Goal: Transaction & Acquisition: Purchase product/service

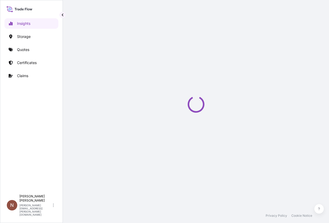
select select "2025"
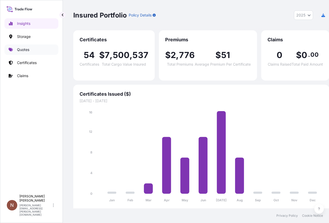
click at [31, 51] on link "Quotes" at bounding box center [31, 50] width 54 height 10
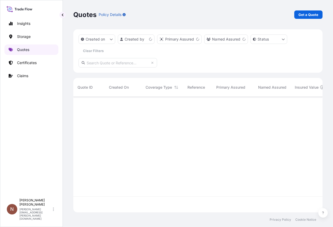
scroll to position [115, 245]
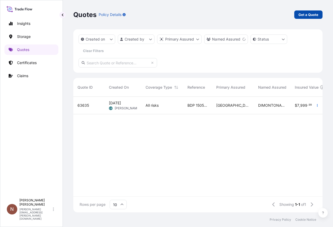
click at [315, 11] on link "Get a Quote" at bounding box center [308, 14] width 28 height 8
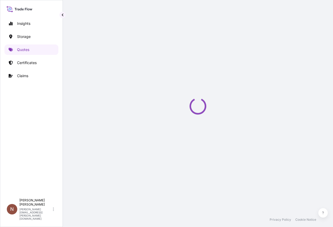
select select "Road / [GEOGRAPHIC_DATA]"
select select "Water"
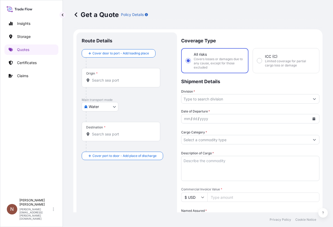
scroll to position [8, 0]
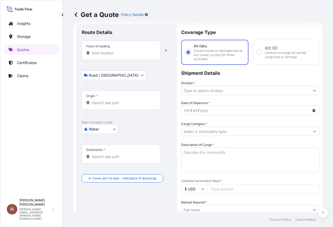
click at [113, 56] on div "Place of loading" at bounding box center [121, 50] width 79 height 19
click at [113, 56] on input "Place of loading" at bounding box center [123, 53] width 62 height 5
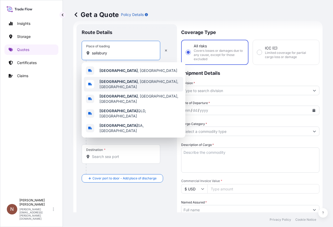
click at [117, 85] on span "[GEOGRAPHIC_DATA] , [GEOGRAPHIC_DATA], [GEOGRAPHIC_DATA]" at bounding box center [140, 84] width 82 height 10
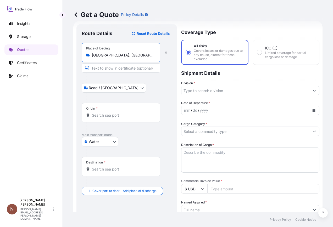
type input "[GEOGRAPHIC_DATA], [GEOGRAPHIC_DATA], [GEOGRAPHIC_DATA]"
click at [119, 69] on input "Text to appear on certificate" at bounding box center [121, 67] width 79 height 9
type input "PYROTEK INC"
click at [141, 89] on div "Road / [GEOGRAPHIC_DATA] / Inland" at bounding box center [127, 87] width 90 height 9
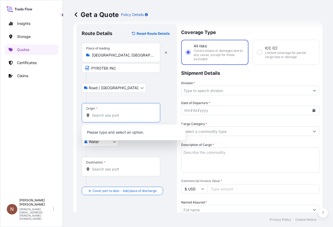
click at [113, 117] on input "Origin *" at bounding box center [123, 115] width 62 height 5
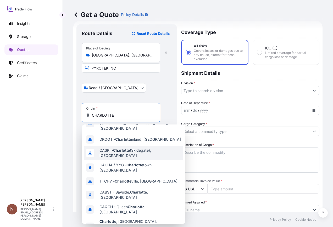
scroll to position [24, 0]
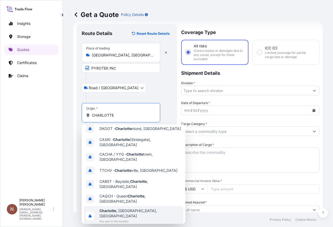
click at [128, 208] on span "[GEOGRAPHIC_DATA] , [GEOGRAPHIC_DATA], [GEOGRAPHIC_DATA]" at bounding box center [140, 213] width 82 height 10
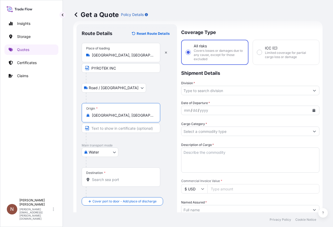
type input "[GEOGRAPHIC_DATA], [GEOGRAPHIC_DATA], [GEOGRAPHIC_DATA]"
click at [167, 91] on div "Road / [GEOGRAPHIC_DATA] / Inland" at bounding box center [127, 87] width 90 height 9
click at [112, 180] on input "Destination *" at bounding box center [123, 179] width 62 height 5
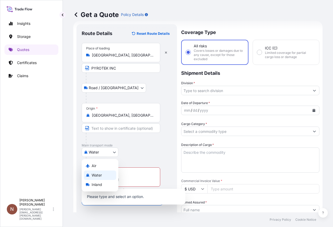
click at [100, 153] on body "Insights Storage Quotes Certificates Claims N [PERSON_NAME] [PERSON_NAME][EMAIL…" at bounding box center [166, 113] width 333 height 227
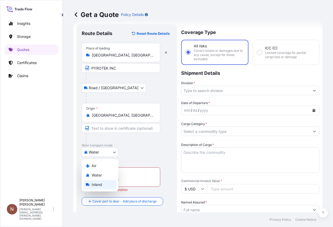
click at [104, 187] on div "Inland" at bounding box center [100, 184] width 32 height 9
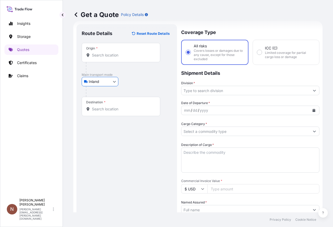
click at [108, 81] on body "Insights Storage Quotes Certificates Claims N [PERSON_NAME] [PERSON_NAME][EMAIL…" at bounding box center [166, 113] width 333 height 227
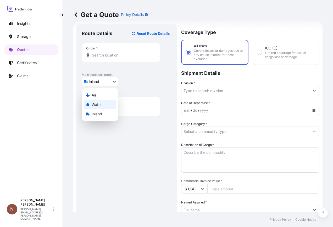
click at [99, 106] on span "Water" at bounding box center [97, 104] width 10 height 5
select select "Water"
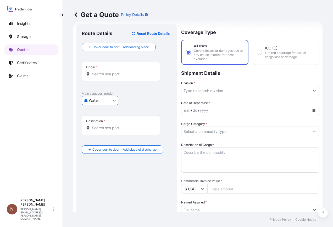
scroll to position [0, 0]
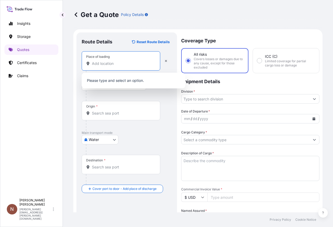
click at [115, 65] on input "Place of loading" at bounding box center [123, 63] width 62 height 5
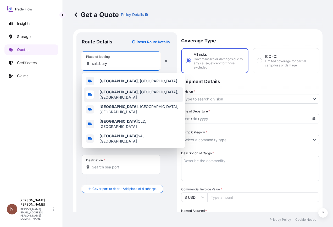
click at [135, 95] on div "[GEOGRAPHIC_DATA] , [GEOGRAPHIC_DATA], [GEOGRAPHIC_DATA]" at bounding box center [133, 94] width 99 height 15
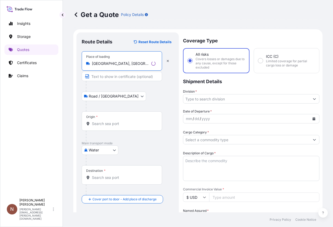
type input "[GEOGRAPHIC_DATA], [GEOGRAPHIC_DATA], [GEOGRAPHIC_DATA]"
click at [122, 76] on input "Text to appear on certificate" at bounding box center [122, 76] width 80 height 9
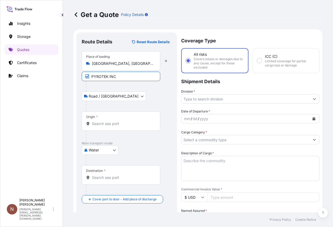
type input "PYROTEK INC"
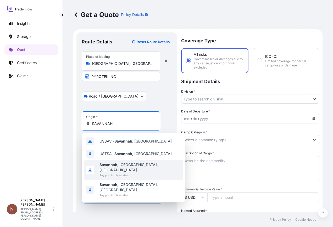
click at [144, 167] on div "[GEOGRAPHIC_DATA] , [GEOGRAPHIC_DATA], [GEOGRAPHIC_DATA] Any port in this locat…" at bounding box center [133, 170] width 99 height 20
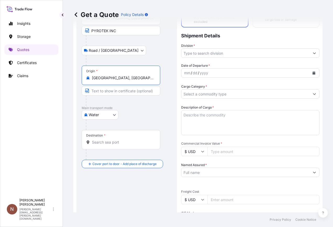
scroll to position [52, 0]
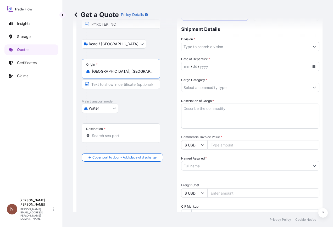
type input "[GEOGRAPHIC_DATA], [GEOGRAPHIC_DATA], [GEOGRAPHIC_DATA]"
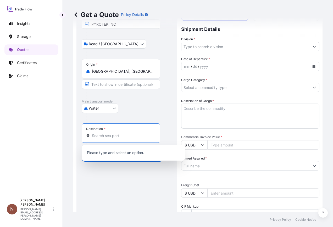
click at [106, 137] on input "Destination *" at bounding box center [123, 135] width 62 height 5
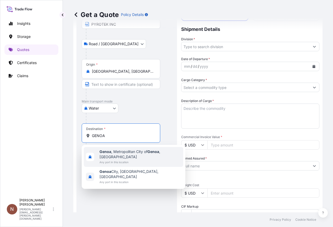
drag, startPoint x: 120, startPoint y: 136, endPoint x: 79, endPoint y: 133, distance: 41.2
click at [79, 133] on div "Route Details Reset Route Details Place of loading [GEOGRAPHIC_DATA], [GEOGRAPH…" at bounding box center [126, 161] width 101 height 362
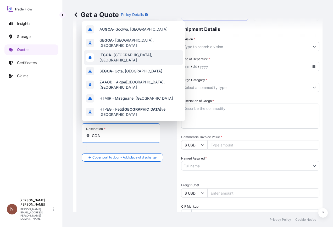
click at [136, 54] on span "IT [GEOGRAPHIC_DATA] - [GEOGRAPHIC_DATA], [GEOGRAPHIC_DATA]" at bounding box center [140, 57] width 82 height 10
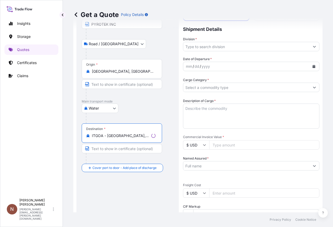
type input "ITGOA - [GEOGRAPHIC_DATA], [GEOGRAPHIC_DATA]"
click at [169, 123] on div at bounding box center [130, 118] width 88 height 10
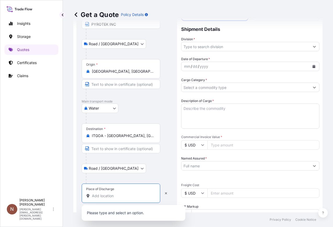
click at [123, 197] on input "Place of Discharge" at bounding box center [123, 195] width 62 height 5
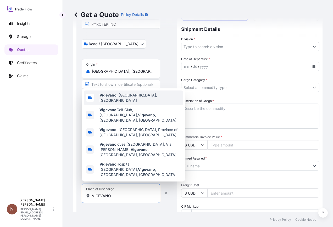
click at [145, 105] on div "Vigevano , [GEOGRAPHIC_DATA], [GEOGRAPHIC_DATA]" at bounding box center [133, 98] width 99 height 15
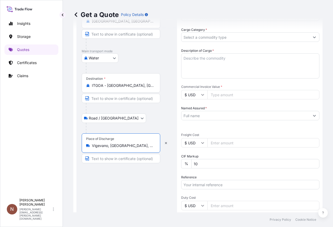
scroll to position [105, 0]
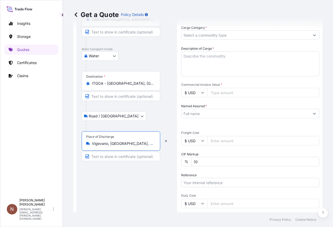
type input "Vigevano, [GEOGRAPHIC_DATA], [GEOGRAPHIC_DATA]"
click at [150, 114] on div "Road / [GEOGRAPHIC_DATA] / Inland" at bounding box center [127, 116] width 90 height 9
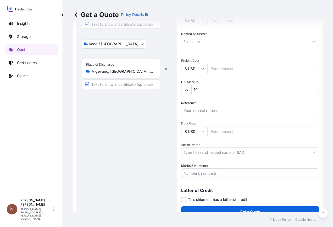
scroll to position [183, 0]
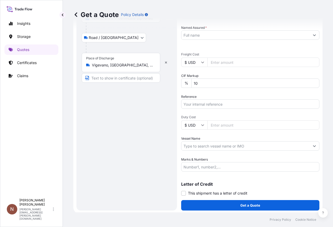
click at [120, 138] on div "Route Details Reset Route Details Place of loading [GEOGRAPHIC_DATA], [GEOGRAPH…" at bounding box center [127, 29] width 90 height 351
click at [115, 77] on input "Text to appear on certificate" at bounding box center [121, 77] width 79 height 9
click at [113, 109] on div "Route Details Reset Route Details Place of loading [GEOGRAPHIC_DATA], [GEOGRAPH…" at bounding box center [127, 29] width 90 height 351
click at [125, 80] on input "Text to appear on certificate" at bounding box center [121, 77] width 79 height 9
click at [165, 127] on div "Route Details Reset Route Details Place of loading [GEOGRAPHIC_DATA], [GEOGRAPH…" at bounding box center [127, 29] width 90 height 351
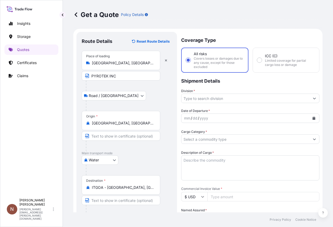
scroll to position [0, 0]
click at [235, 98] on input "Division *" at bounding box center [245, 98] width 128 height 9
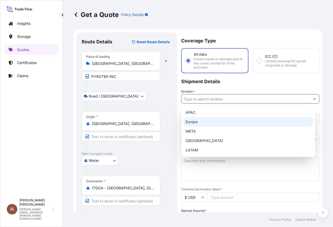
click at [204, 120] on div "Europe" at bounding box center [249, 121] width 130 height 9
type input "Europe"
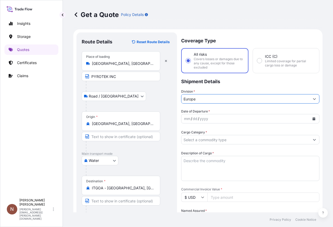
click at [211, 119] on div "mm / dd / yyyy" at bounding box center [245, 118] width 128 height 9
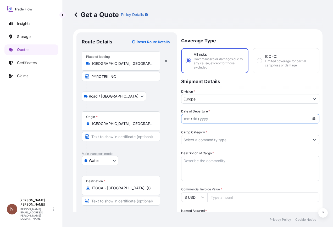
click at [312, 119] on button "Calendar" at bounding box center [314, 119] width 8 height 8
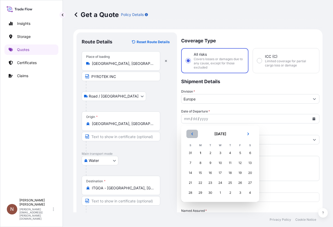
click at [193, 132] on button "Previous" at bounding box center [192, 134] width 12 height 8
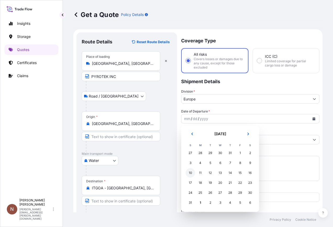
click at [191, 174] on div "10" at bounding box center [190, 172] width 9 height 9
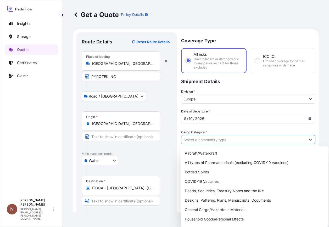
click at [216, 140] on input "Cargo Category *" at bounding box center [243, 139] width 124 height 9
click at [230, 208] on div "General Cargo/Hazardous Material" at bounding box center [255, 209] width 144 height 9
type input "General Cargo/Hazardous Material"
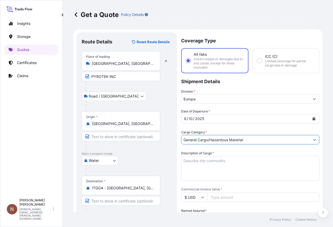
click at [217, 164] on textarea "Description of Cargo *" at bounding box center [250, 168] width 138 height 25
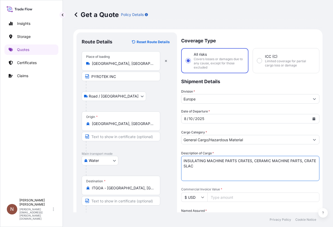
type textarea "INSULATING MACHINE PARTS CRATES, CERAMIC MACHINE PARTS, CRATE SLAC"
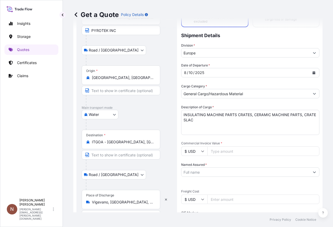
scroll to position [52, 0]
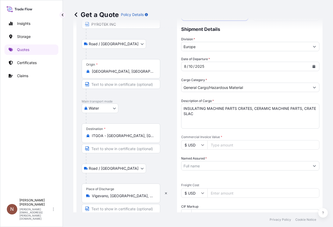
click at [220, 145] on input "Commercial Invoice Value *" at bounding box center [263, 144] width 112 height 9
type input "8926.90"
click at [240, 132] on div "Date of Departure * [DATE] Cargo Category * General Cargo/Hazardous Material De…" at bounding box center [250, 180] width 138 height 246
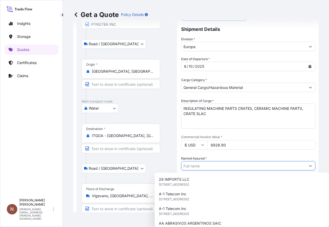
click at [214, 169] on input "Named Assured *" at bounding box center [243, 165] width 124 height 9
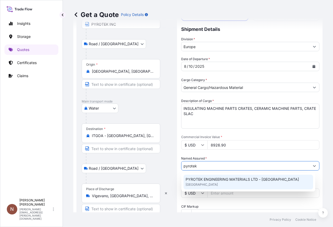
click at [225, 182] on span "PYROTEK ENGINEERING MATERIALS LTD - [GEOGRAPHIC_DATA]" at bounding box center [242, 179] width 113 height 5
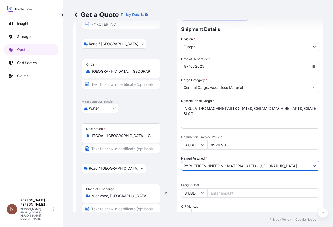
type input "PYROTEK ENGINEERING MATERIALS LTD - [GEOGRAPHIC_DATA]"
click at [284, 151] on div "Date of Departure * [DATE] Cargo Category * General Cargo/Hazardous Material De…" at bounding box center [250, 180] width 138 height 246
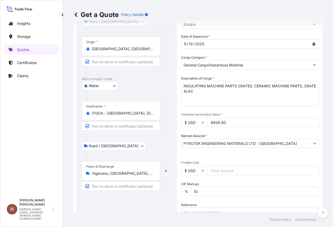
scroll to position [105, 0]
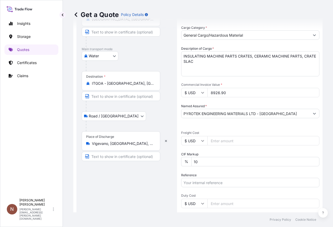
click at [223, 139] on input "Freight Cost" at bounding box center [263, 140] width 112 height 9
type input "828"
click at [234, 128] on div "Date of Departure * [DATE] Cargo Category * General Cargo/Hazardous Material De…" at bounding box center [250, 127] width 138 height 246
click at [226, 182] on input "Reference" at bounding box center [250, 182] width 138 height 9
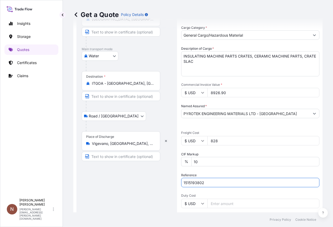
type input "1515193802"
click at [231, 174] on div "Reference 1515193802" at bounding box center [250, 180] width 138 height 15
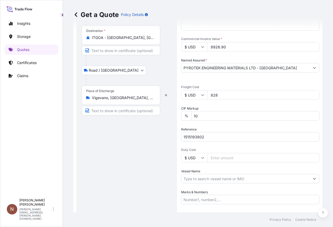
scroll to position [157, 0]
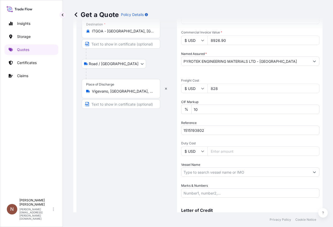
click at [218, 171] on input "Vessel Name" at bounding box center [245, 172] width 128 height 9
click at [311, 174] on button "Show suggestions" at bounding box center [314, 172] width 9 height 9
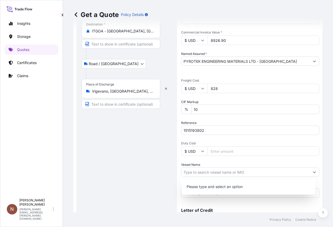
click at [166, 167] on div "Route Details Reset Route Details Place of loading [GEOGRAPHIC_DATA], [GEOGRAPH…" at bounding box center [127, 56] width 90 height 351
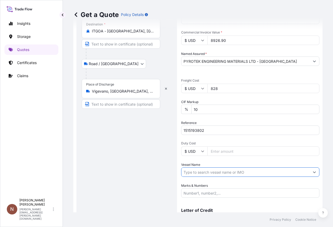
click at [212, 170] on input "Vessel Name" at bounding box center [245, 172] width 128 height 9
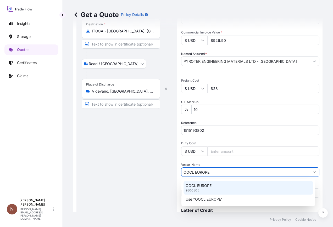
click at [215, 186] on div "OOCL EUROPE 9300805" at bounding box center [249, 188] width 130 height 14
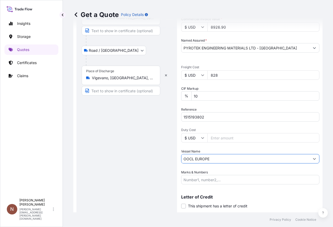
scroll to position [183, 0]
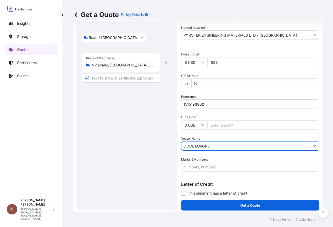
type input "OOCL EUROPE"
click at [208, 167] on input "Marks & Numbers" at bounding box center [250, 166] width 138 height 9
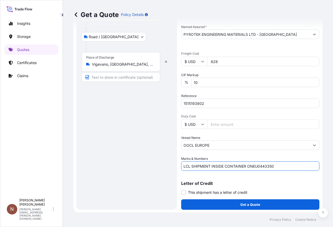
scroll to position [185, 0]
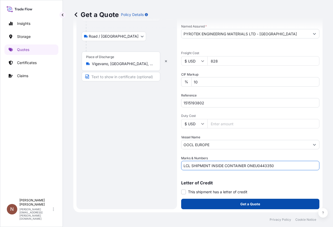
type input "LCL SHIPMENT INSIDE CONTAINER ONEU0443350"
click at [248, 208] on button "Get a Quote" at bounding box center [250, 204] width 138 height 10
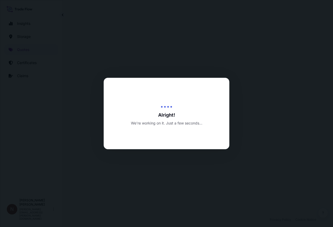
select select "Road / [GEOGRAPHIC_DATA]"
select select "Water"
select select "Road / [GEOGRAPHIC_DATA]"
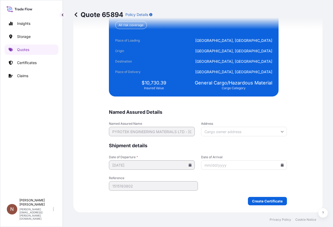
scroll to position [1281, 0]
click at [248, 132] on input "Address" at bounding box center [244, 131] width 86 height 9
click at [247, 120] on form "Named Assured Details Named Assured Name PYROTEK ENGINEERING MATERIALS LTD - [G…" at bounding box center [198, 157] width 178 height 96
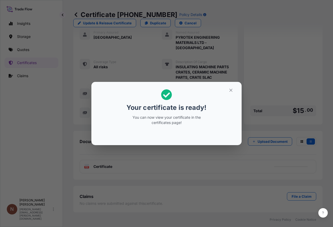
scroll to position [131, 0]
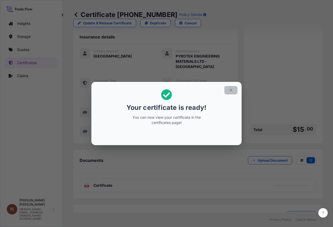
click at [230, 91] on icon "button" at bounding box center [231, 90] width 5 height 5
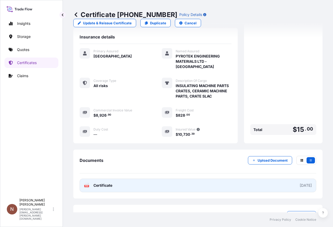
click at [99, 183] on span "Certificate" at bounding box center [102, 185] width 19 height 5
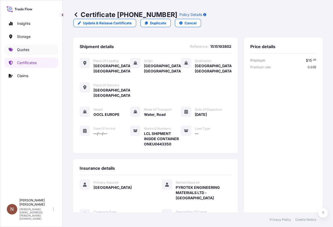
click at [25, 46] on link "Quotes" at bounding box center [31, 50] width 54 height 10
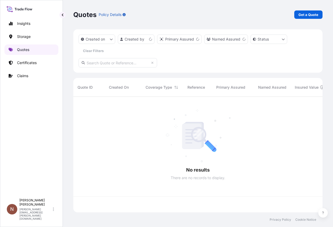
scroll to position [115, 245]
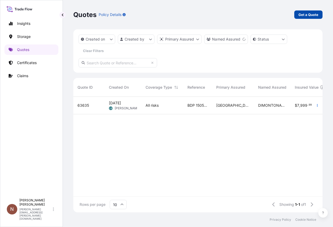
click at [305, 14] on p "Get a Quote" at bounding box center [308, 14] width 20 height 5
select select "Road / [GEOGRAPHIC_DATA]"
select select "Water"
select select "Road / [GEOGRAPHIC_DATA]"
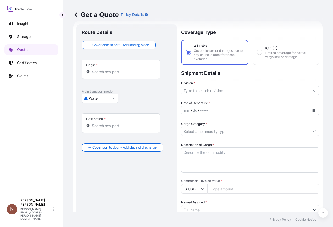
click at [112, 72] on input "Origin *" at bounding box center [123, 71] width 62 height 5
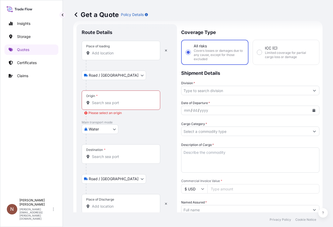
scroll to position [0, 0]
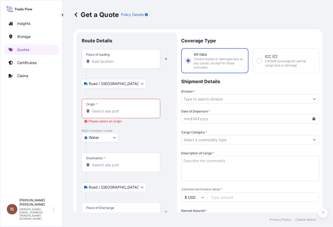
click at [102, 64] on div "Place of loading" at bounding box center [121, 58] width 79 height 19
click at [102, 64] on input "Place of loading" at bounding box center [123, 61] width 62 height 5
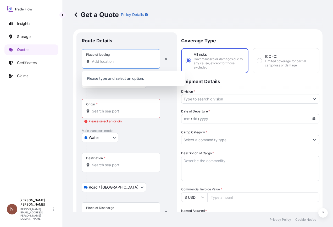
click at [102, 64] on div "Place of loading" at bounding box center [121, 58] width 79 height 19
click at [102, 64] on input "Place of loading" at bounding box center [123, 61] width 62 height 5
click at [76, 14] on icon at bounding box center [75, 14] width 5 height 5
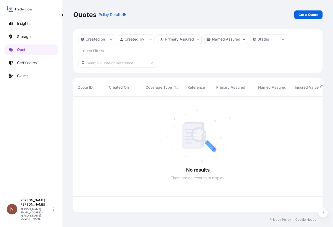
scroll to position [115, 245]
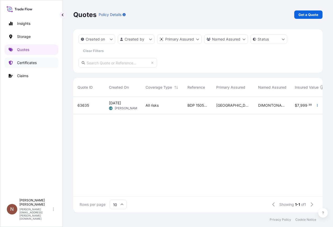
click at [34, 62] on p "Certificates" at bounding box center [27, 62] width 20 height 5
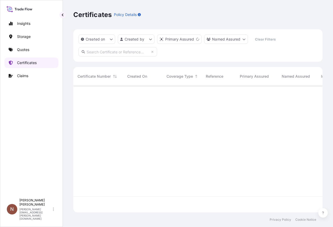
scroll to position [126, 245]
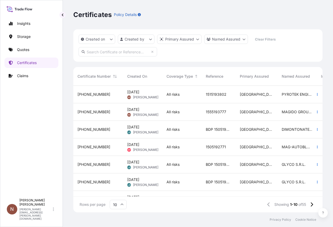
click at [146, 98] on span "[PERSON_NAME]" at bounding box center [145, 97] width 25 height 4
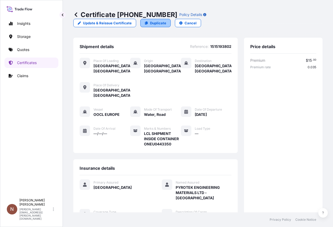
click at [171, 19] on link "Duplicate" at bounding box center [155, 23] width 30 height 8
select select "Road / [GEOGRAPHIC_DATA]"
select select "Water"
select select "Road / [GEOGRAPHIC_DATA]"
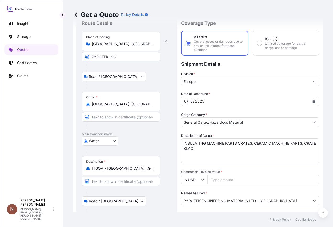
scroll to position [8, 0]
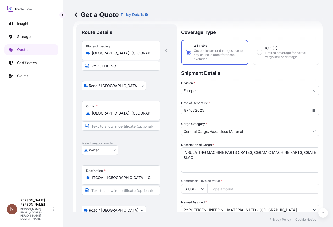
click at [312, 110] on icon "Calendar" at bounding box center [313, 110] width 3 height 3
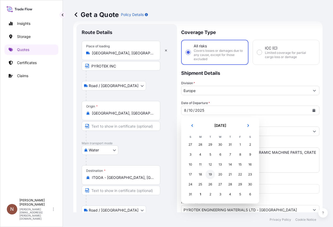
click at [211, 173] on div "19" at bounding box center [210, 174] width 9 height 9
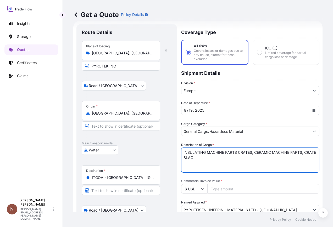
drag, startPoint x: 228, startPoint y: 160, endPoint x: 161, endPoint y: 147, distance: 67.7
click at [161, 147] on form "Route Details Place of loading [GEOGRAPHIC_DATA], [GEOGRAPHIC_DATA], [GEOGRAPHI…" at bounding box center [197, 205] width 249 height 368
click at [238, 159] on textarea "INSULATING MACHINE PARTS CRATES, CERAMIC MACHINE PARTS, CRATE SLAC" at bounding box center [250, 160] width 138 height 25
click at [235, 162] on textarea "INSULATING MACHINE PARTS CRATES, CERAMIC MACHINE PARTS, CRATE SLAC" at bounding box center [250, 160] width 138 height 25
drag, startPoint x: 225, startPoint y: 153, endPoint x: 168, endPoint y: 151, distance: 57.1
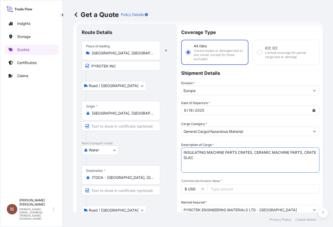
click at [168, 151] on form "Route Details Place of loading [GEOGRAPHIC_DATA], [GEOGRAPHIC_DATA], [GEOGRAPHI…" at bounding box center [197, 205] width 249 height 368
drag, startPoint x: 299, startPoint y: 154, endPoint x: 275, endPoint y: 154, distance: 24.1
click at [275, 154] on textarea "INSULATING MACHINE PARTS CRATES, CERAMIC MACHINE PARTS, CRATE SLAC" at bounding box center [250, 160] width 138 height 25
drag, startPoint x: 290, startPoint y: 151, endPoint x: 274, endPoint y: 153, distance: 15.8
click at [274, 153] on textarea "INSULATING MACHINE PARTS CRATES, CERAMIC MACHINE PARTS, CRATE SLAC" at bounding box center [250, 160] width 138 height 25
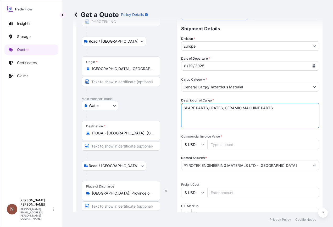
scroll to position [61, 0]
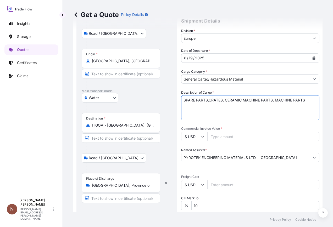
type textarea "SPARE PARTS,CRATES, CERAMIC MACHINE PARTS, MACHINE PARTS"
click at [241, 139] on input "Commercial Invoice Value *" at bounding box center [263, 136] width 112 height 9
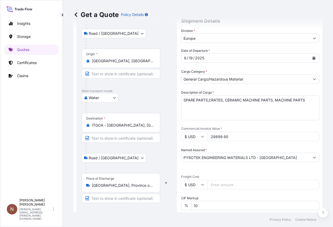
type input "29899.90"
click at [243, 128] on span "Commercial Invoice Value *" at bounding box center [250, 129] width 138 height 4
click at [243, 132] on input "29899.90" at bounding box center [263, 136] width 112 height 9
click at [248, 185] on input "Freight Cost" at bounding box center [263, 184] width 112 height 9
click at [223, 120] on textarea "INSULATING MACHINE PARTS CRATES, CERAMIC MACHINE PARTS, CRATE SLAC" at bounding box center [250, 107] width 138 height 25
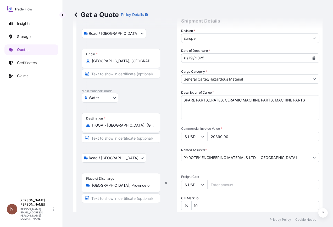
click at [244, 180] on input "Freight Cost" at bounding box center [263, 184] width 112 height 9
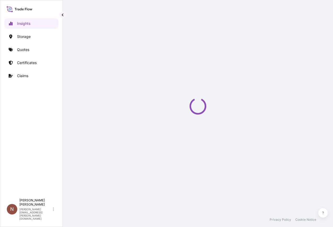
select select "2025"
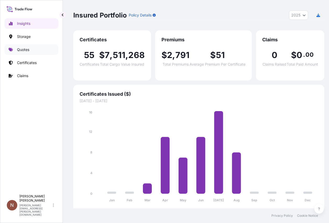
click at [25, 51] on p "Quotes" at bounding box center [23, 49] width 12 height 5
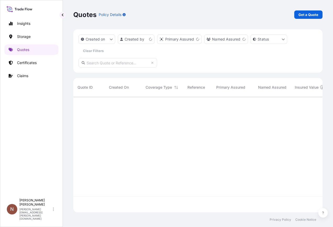
scroll to position [115, 245]
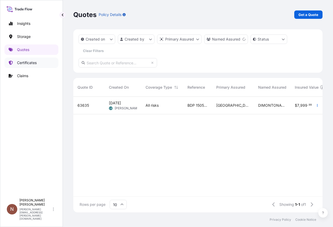
click at [29, 61] on p "Certificates" at bounding box center [27, 62] width 20 height 5
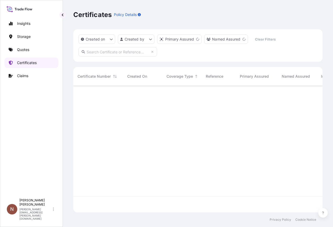
scroll to position [126, 245]
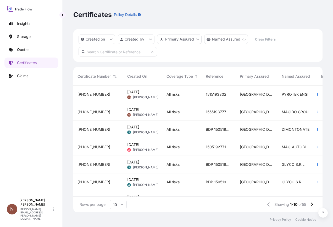
click at [180, 95] on span "All risks" at bounding box center [173, 94] width 13 height 5
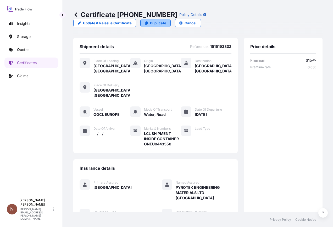
click at [166, 20] on p "Duplicate" at bounding box center [158, 22] width 16 height 5
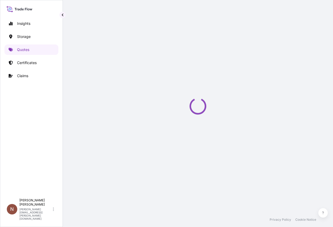
scroll to position [8, 0]
select select "Road / [GEOGRAPHIC_DATA]"
select select "Water"
select select "Road / [GEOGRAPHIC_DATA]"
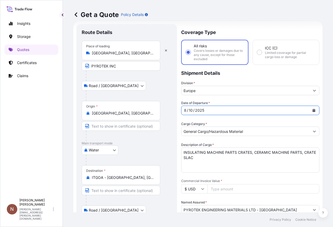
click at [220, 113] on div "8 / 10 / 2025" at bounding box center [245, 110] width 128 height 9
click at [313, 110] on icon "Calendar" at bounding box center [314, 110] width 3 height 3
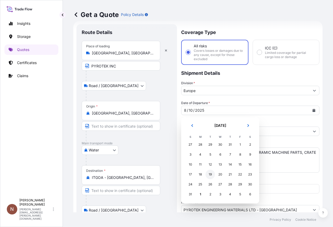
click at [212, 175] on div "19" at bounding box center [210, 174] width 9 height 9
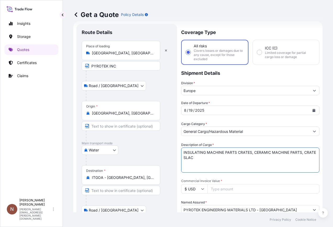
drag, startPoint x: 239, startPoint y: 161, endPoint x: 169, endPoint y: 142, distance: 72.4
click at [169, 142] on form "Route Details Place of loading [GEOGRAPHIC_DATA], [GEOGRAPHIC_DATA], [GEOGRAPHI…" at bounding box center [197, 205] width 249 height 368
type textarea "SPARE PARTS, CRATES,CERAMIC MACHINE PARTS"
click at [246, 191] on input "Commercial Invoice Value *" at bounding box center [263, 188] width 112 height 9
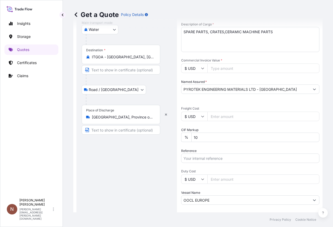
scroll to position [139, 0]
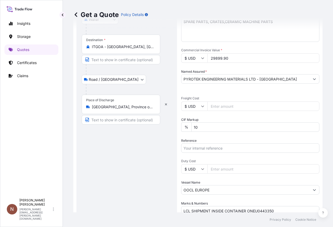
type input "29899.90"
click at [230, 98] on span "Freight Cost" at bounding box center [250, 98] width 138 height 4
click at [230, 102] on input "Freight Cost" at bounding box center [263, 106] width 112 height 9
type input "875"
click at [258, 91] on div "Date of Departure * 8 / 19 / 2025 Cargo Category * General Cargo/Hazardous Mate…" at bounding box center [250, 93] width 138 height 246
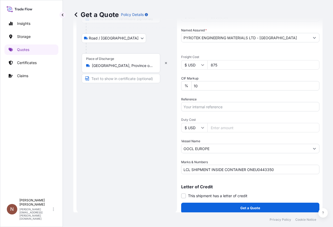
scroll to position [185, 0]
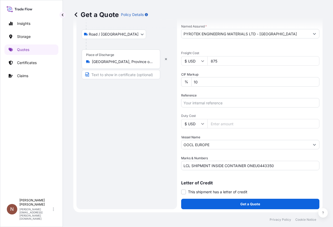
click at [235, 106] on input "Reference" at bounding box center [250, 102] width 138 height 9
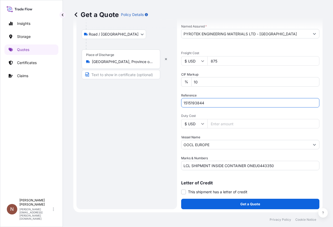
type input "1515193844"
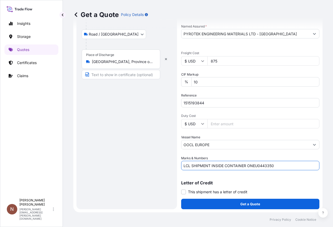
drag, startPoint x: 285, startPoint y: 164, endPoint x: 247, endPoint y: 167, distance: 38.1
click at [247, 167] on input "LCL SHIPMENT INSIDE CONTAINER ONEU0443350" at bounding box center [250, 165] width 138 height 9
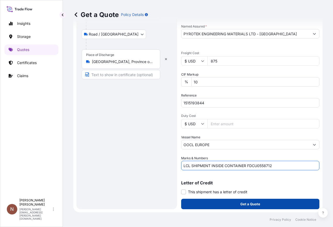
type input "LCL SHIPMENT INSIDE CONTAINER FDCU0558712"
click at [224, 204] on button "Get a Quote" at bounding box center [250, 204] width 138 height 10
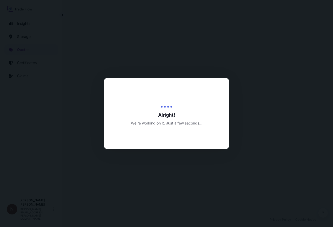
select select "Road / [GEOGRAPHIC_DATA]"
select select "Water"
select select "Road / [GEOGRAPHIC_DATA]"
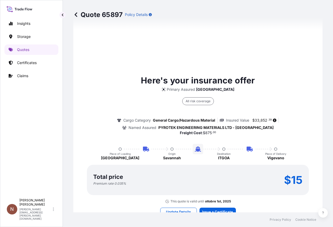
scroll to position [533, 0]
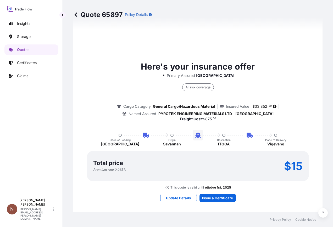
click at [223, 82] on div "All risk coverage Cargo Category General Cargo/Hazardous Material Insured Value…" at bounding box center [198, 99] width 235 height 43
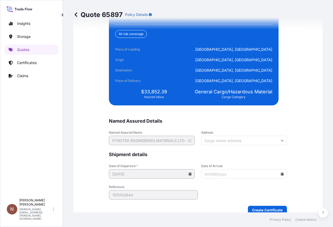
scroll to position [1281, 0]
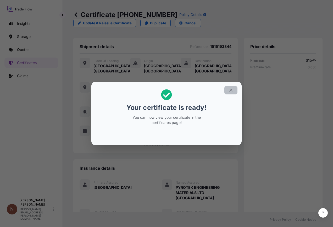
click at [230, 92] on icon "button" at bounding box center [231, 90] width 5 height 5
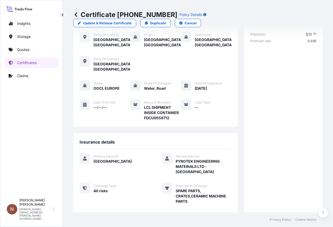
scroll to position [131, 0]
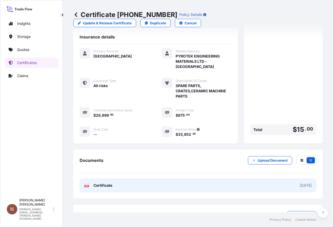
click at [106, 183] on span "Certificate" at bounding box center [102, 185] width 19 height 5
